Goal: Information Seeking & Learning: Understand process/instructions

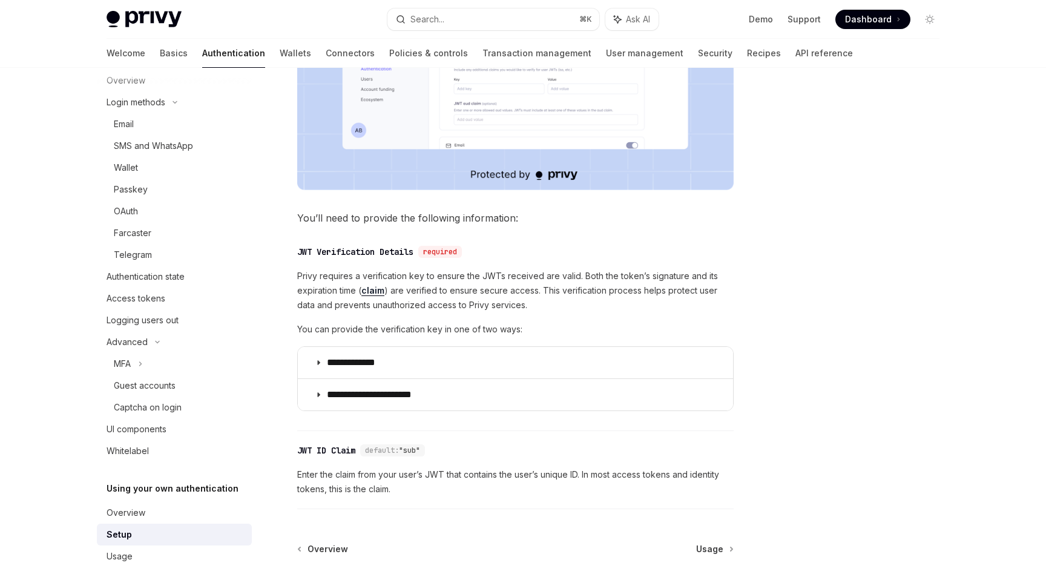
scroll to position [76, 0]
click at [160, 134] on div "Email" at bounding box center [179, 127] width 131 height 15
click at [154, 147] on div "SMS and WhatsApp" at bounding box center [153, 149] width 79 height 15
type textarea "*"
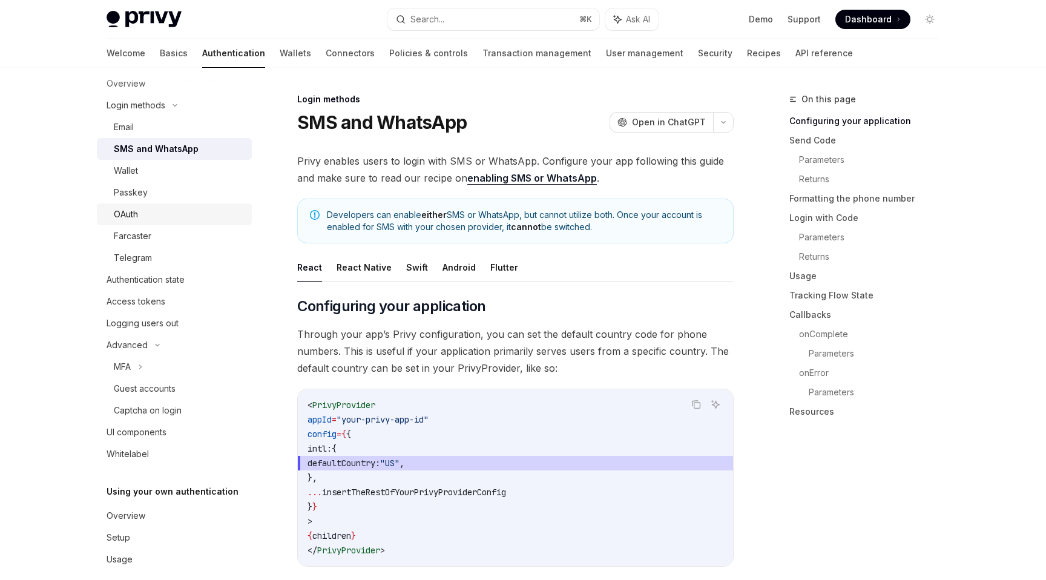
click at [144, 206] on link "OAuth" at bounding box center [174, 214] width 155 height 22
click at [143, 213] on div "OAuth" at bounding box center [179, 214] width 131 height 15
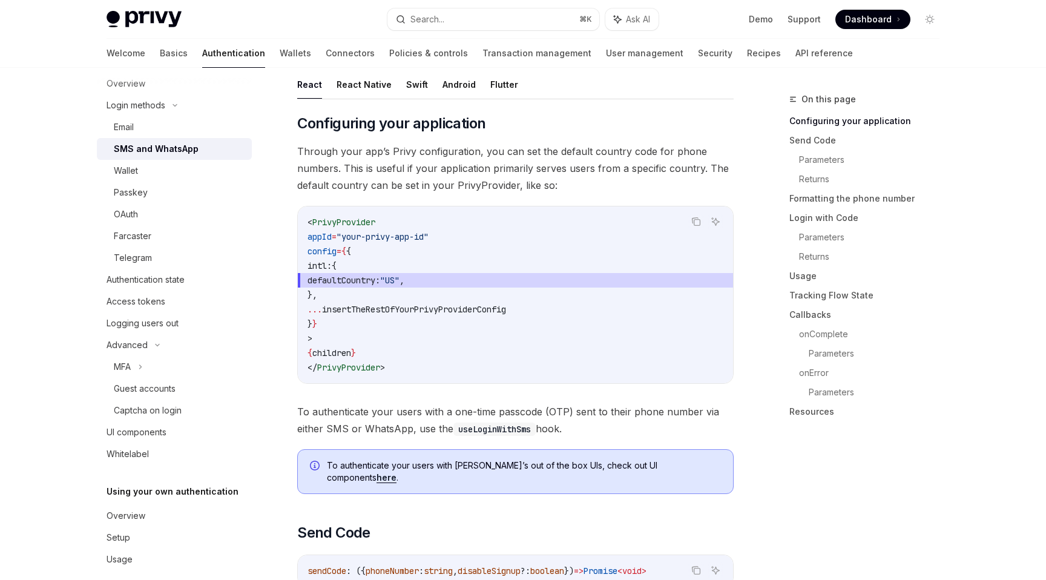
scroll to position [354, 0]
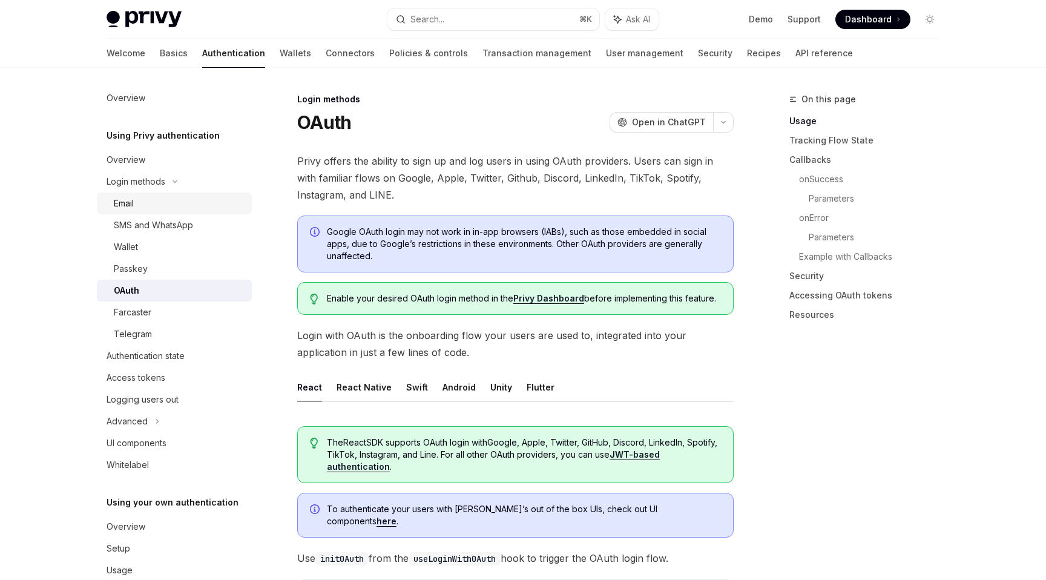
scroll to position [25, 0]
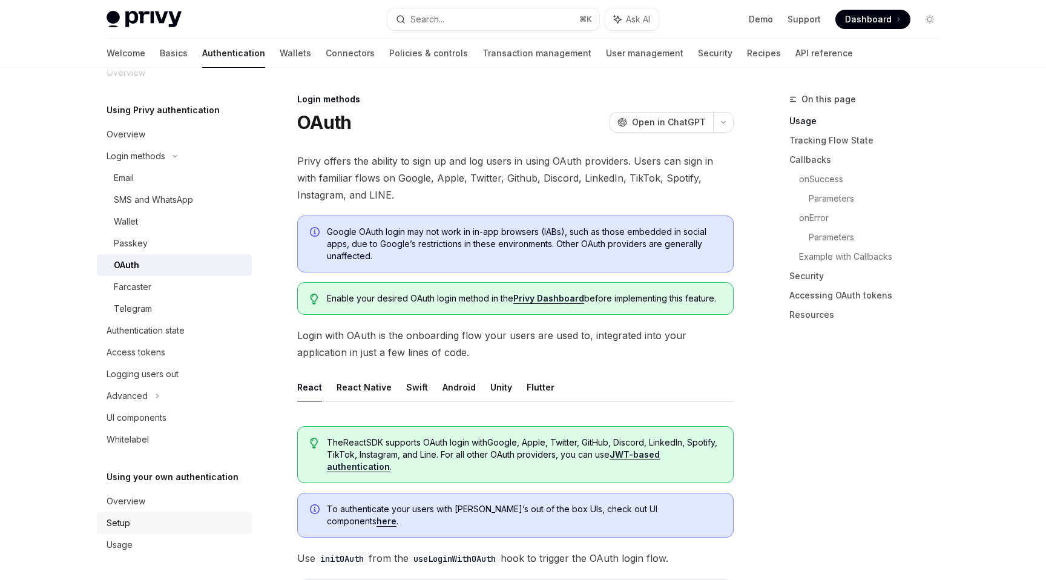
click at [125, 529] on div "Setup" at bounding box center [119, 523] width 24 height 15
type textarea "*"
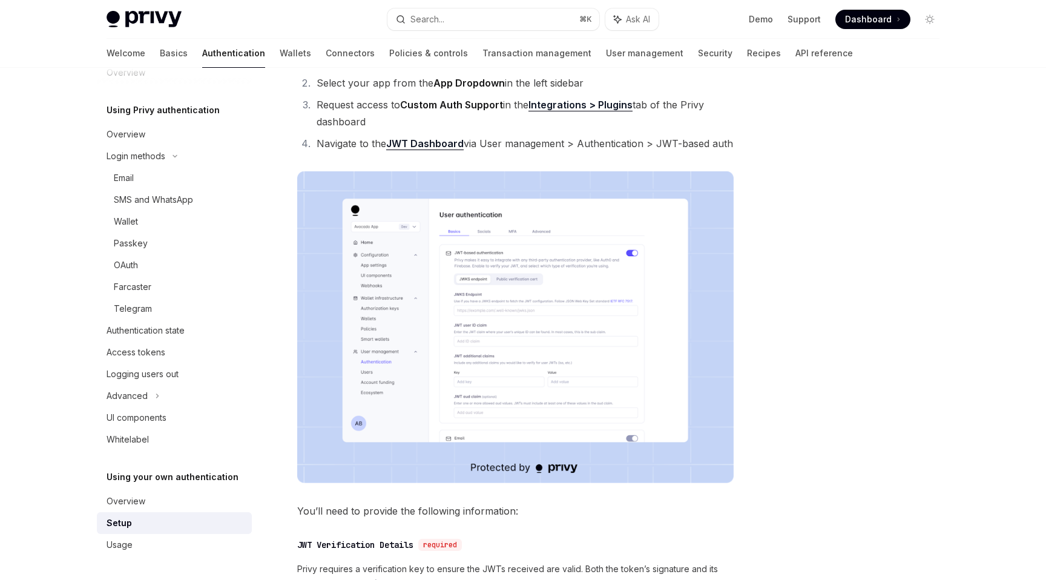
scroll to position [150, 0]
click at [494, 303] on img at bounding box center [515, 328] width 437 height 312
